Goal: Task Accomplishment & Management: Use online tool/utility

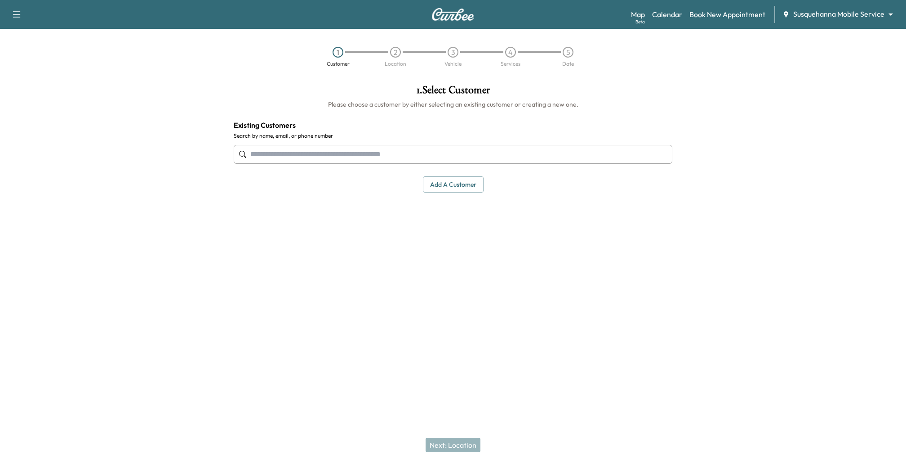
click at [875, 11] on body "Support Log Out Map Beta Calendar Book New Appointment Susquehanna Mobile Servi…" at bounding box center [453, 231] width 906 height 463
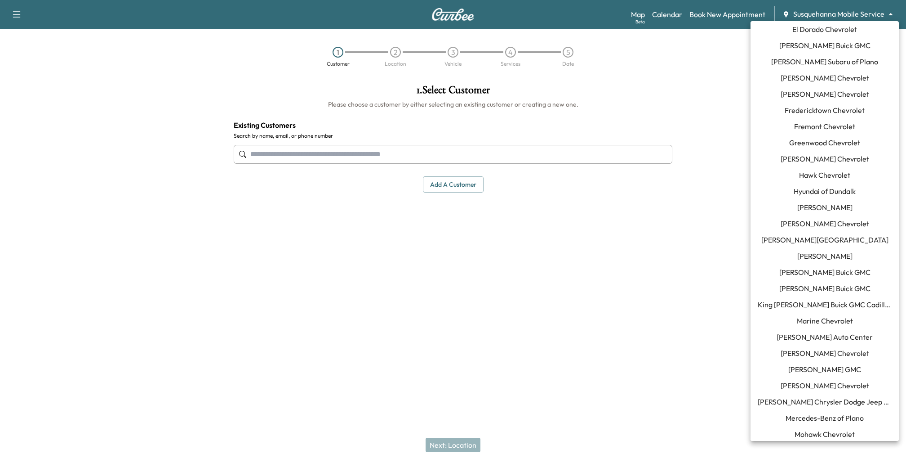
scroll to position [338, 0]
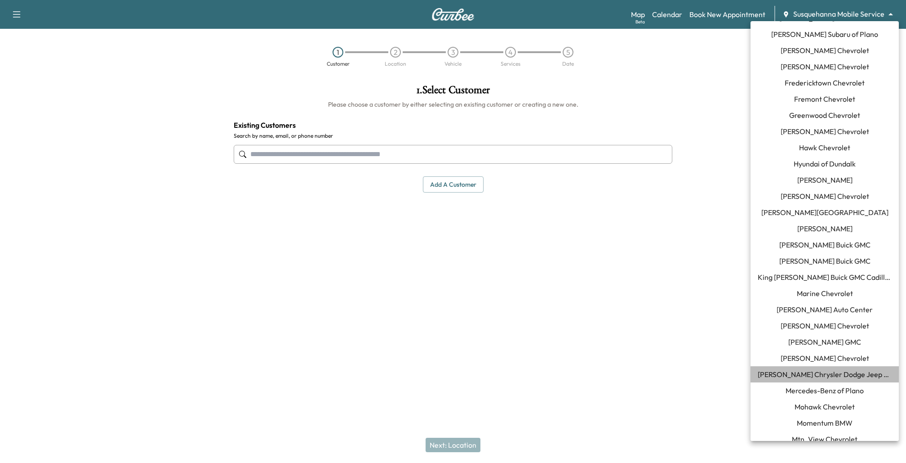
click at [795, 376] on span "[PERSON_NAME] Chrysler Dodge Jeep RAM of [GEOGRAPHIC_DATA]" at bounding box center [825, 374] width 134 height 11
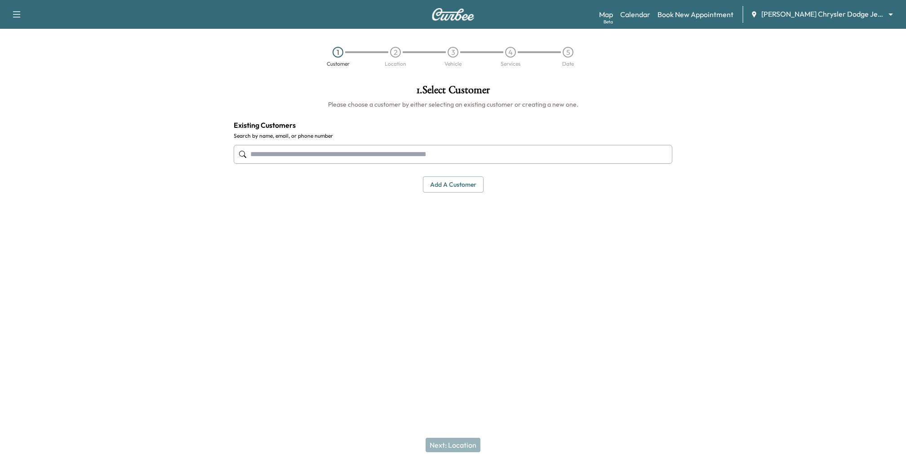
click at [665, 20] on div "Map Beta Calendar Book New Appointment [PERSON_NAME] Chrysler Dodge Jeep RAM of…" at bounding box center [749, 14] width 300 height 17
click at [630, 13] on link "Calendar" at bounding box center [635, 14] width 30 height 11
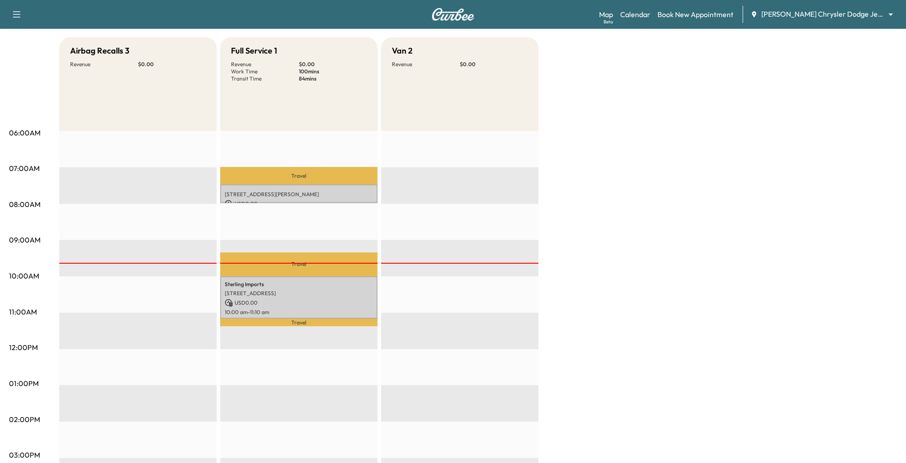
scroll to position [84, 0]
